Goal: Task Accomplishment & Management: Use online tool/utility

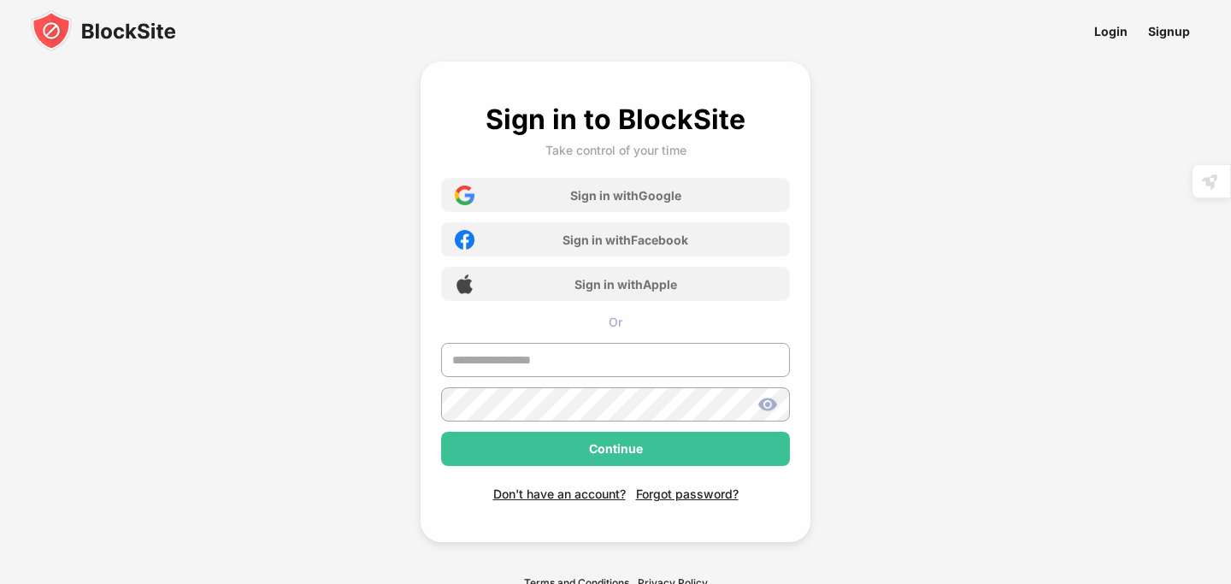
click at [74, 17] on img at bounding box center [103, 30] width 145 height 41
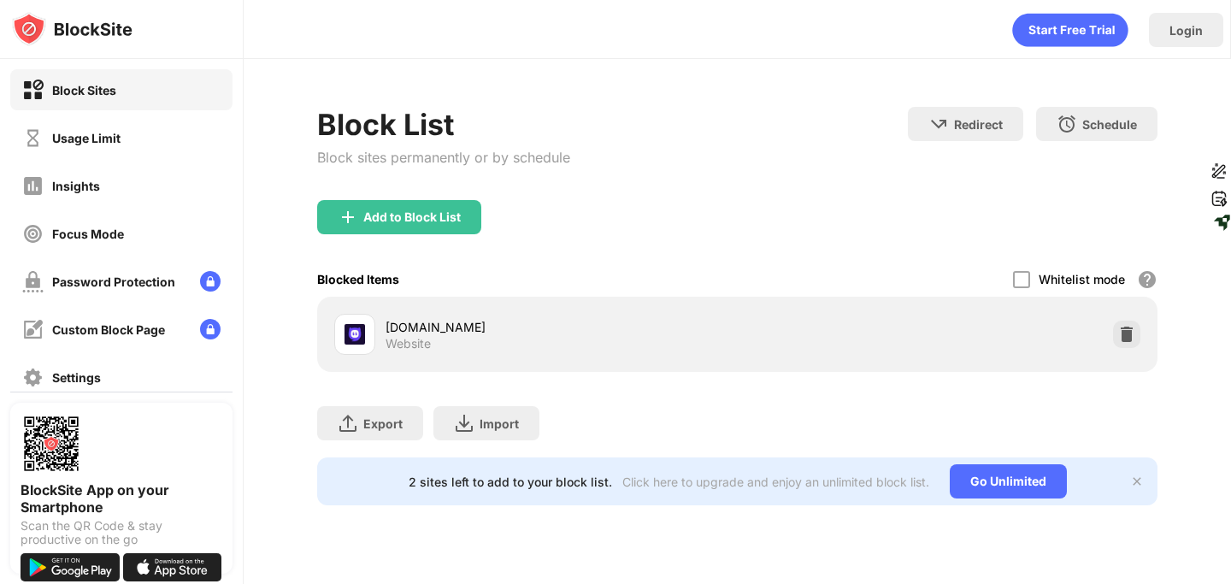
click at [406, 238] on div "Add to Block List" at bounding box center [736, 231] width 839 height 62
click at [424, 213] on div "Add to Block List" at bounding box center [411, 217] width 97 height 14
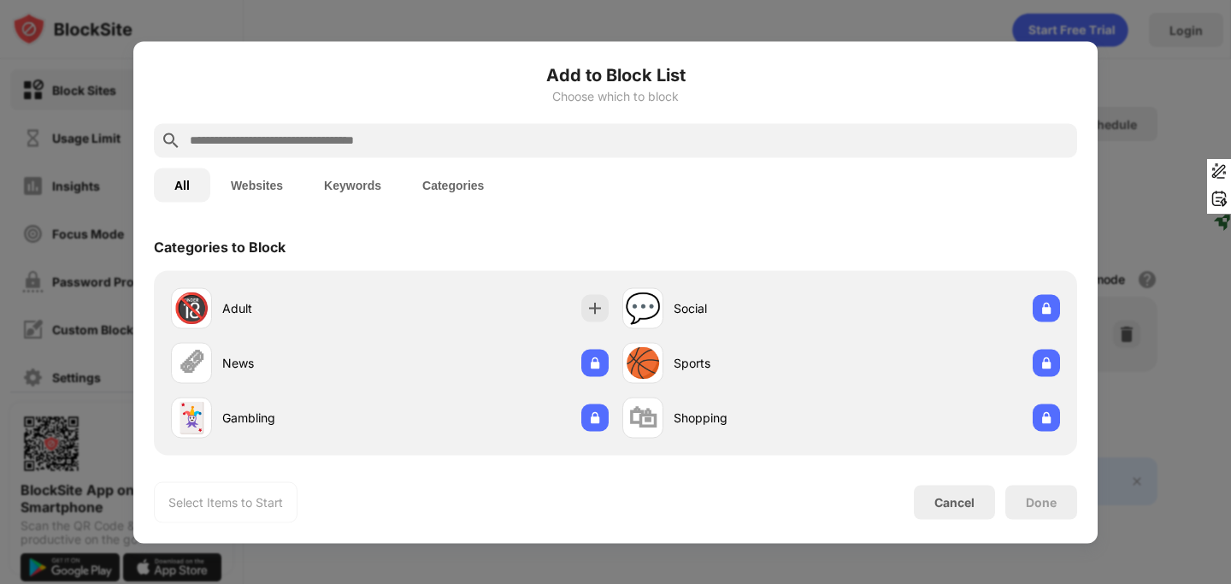
click at [542, 145] on input "text" at bounding box center [629, 140] width 882 height 21
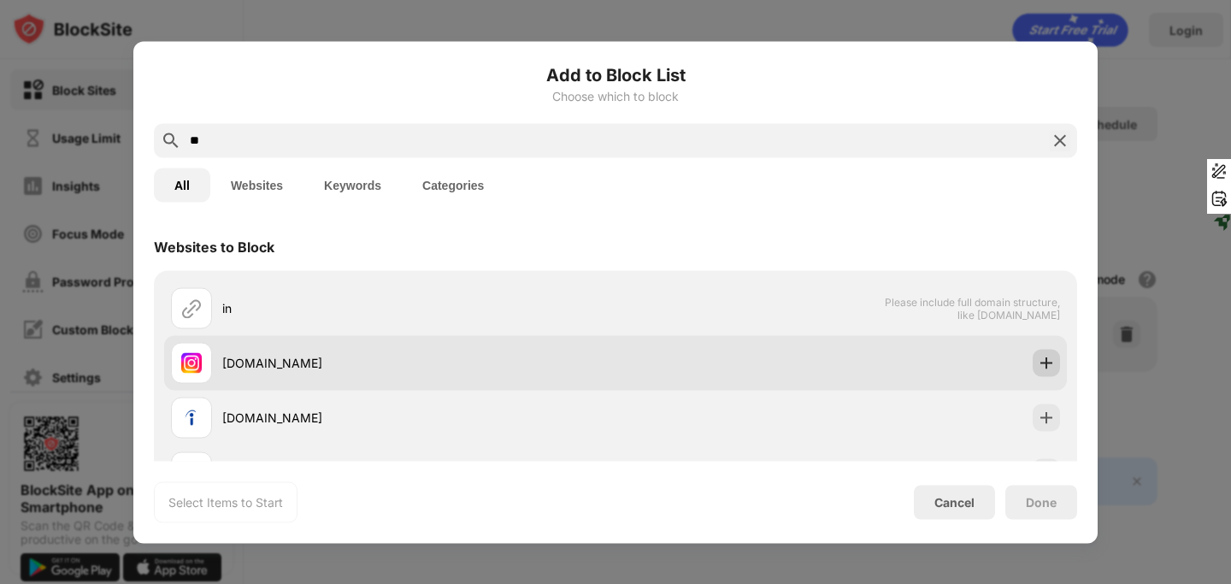
type input "**"
click at [1048, 368] on img at bounding box center [1046, 362] width 17 height 17
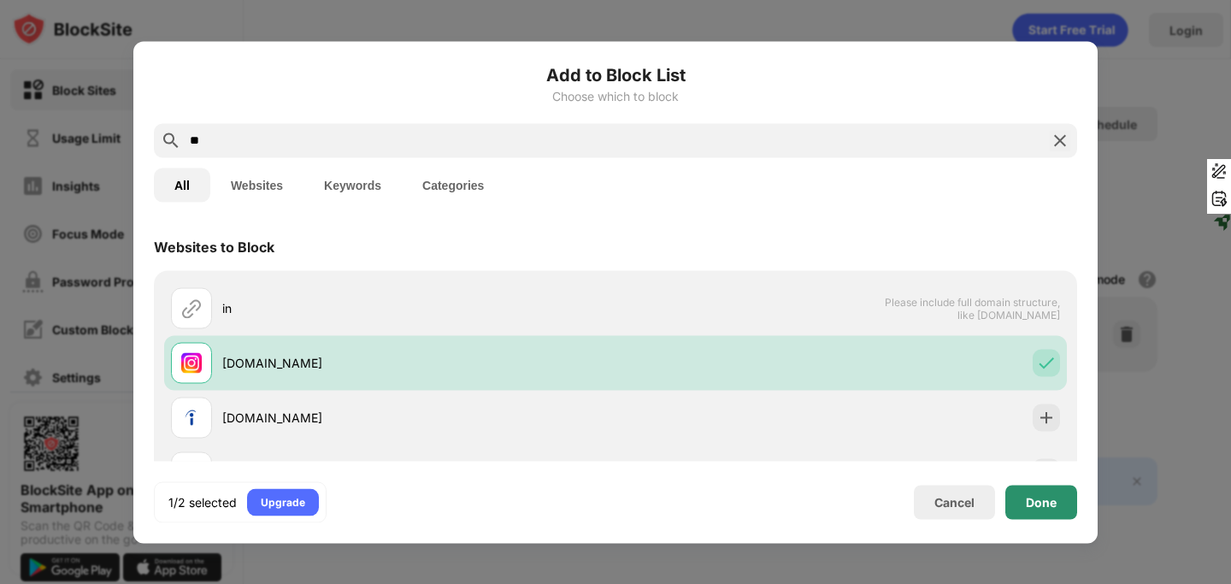
click at [1039, 502] on div "Done" at bounding box center [1041, 502] width 31 height 14
